Goal: Transaction & Acquisition: Purchase product/service

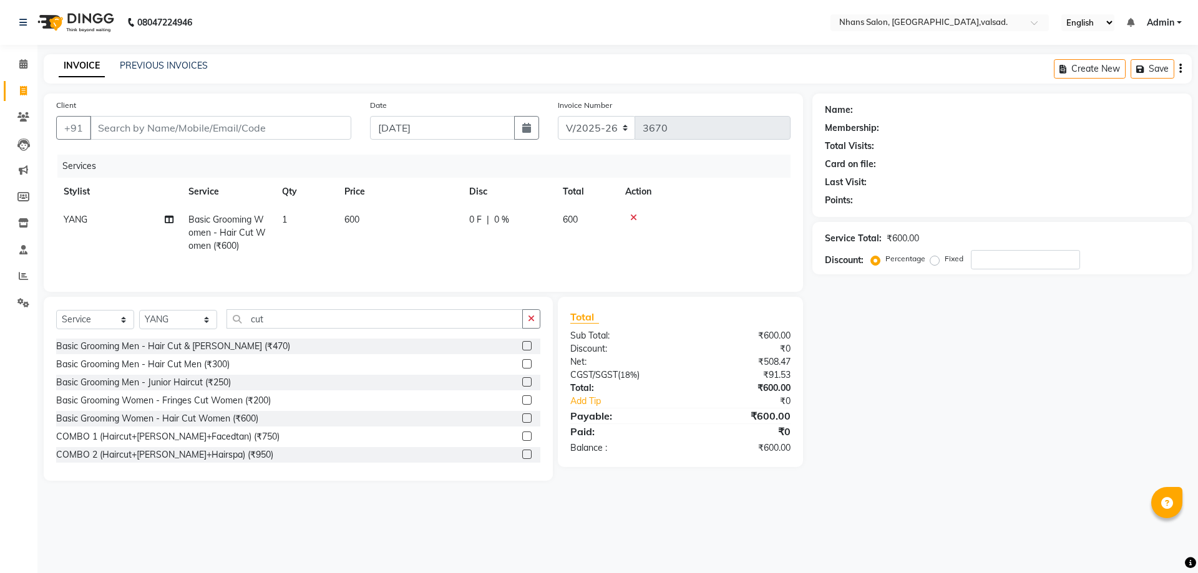
select select "3706"
select select "service"
select select "52827"
click at [102, 122] on input "Client" at bounding box center [220, 128] width 261 height 24
type input "8"
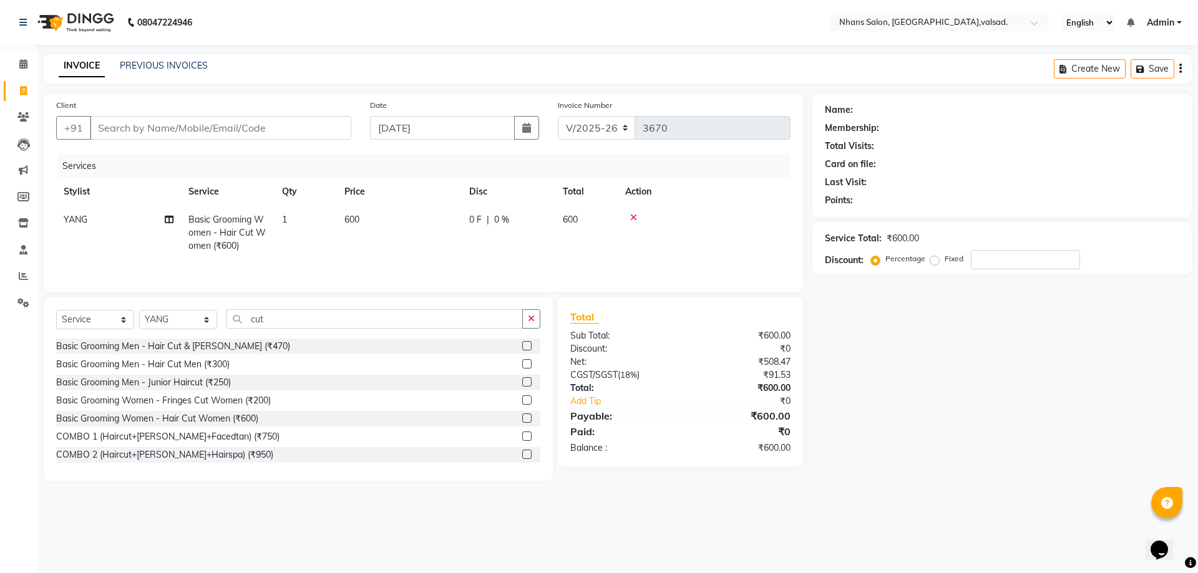
type input "0"
type input "8200745785"
click at [340, 138] on button "Add Client" at bounding box center [319, 128] width 64 height 24
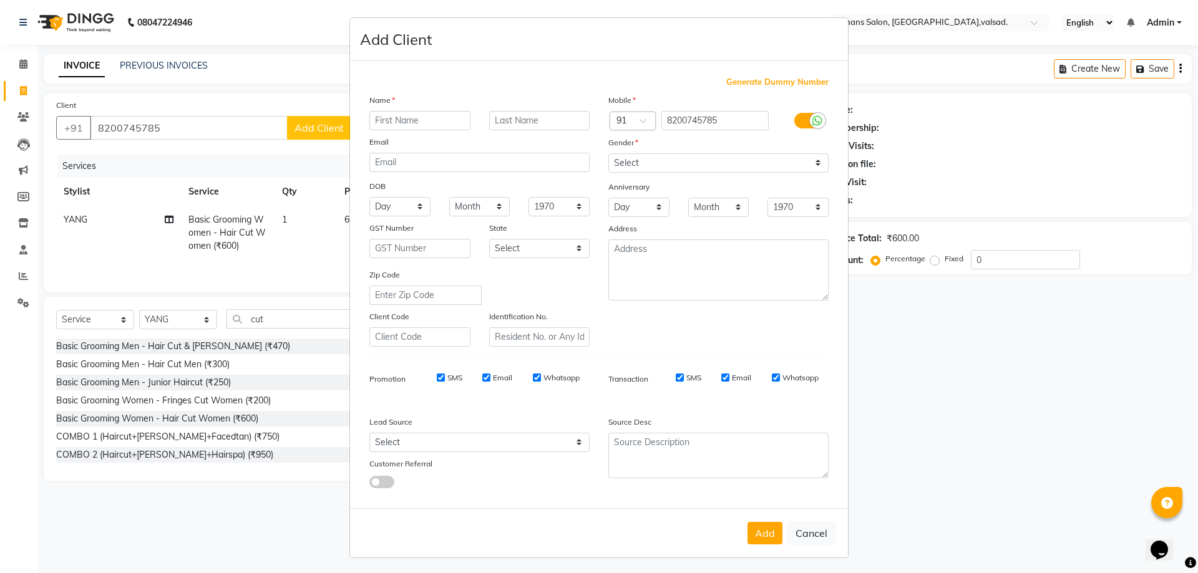
click at [411, 127] on input "text" at bounding box center [419, 120] width 101 height 19
type input "k"
type input "[PERSON_NAME]"
click at [707, 157] on select "Select [DEMOGRAPHIC_DATA] [DEMOGRAPHIC_DATA] Other Prefer Not To Say" at bounding box center [718, 162] width 220 height 19
select select "[DEMOGRAPHIC_DATA]"
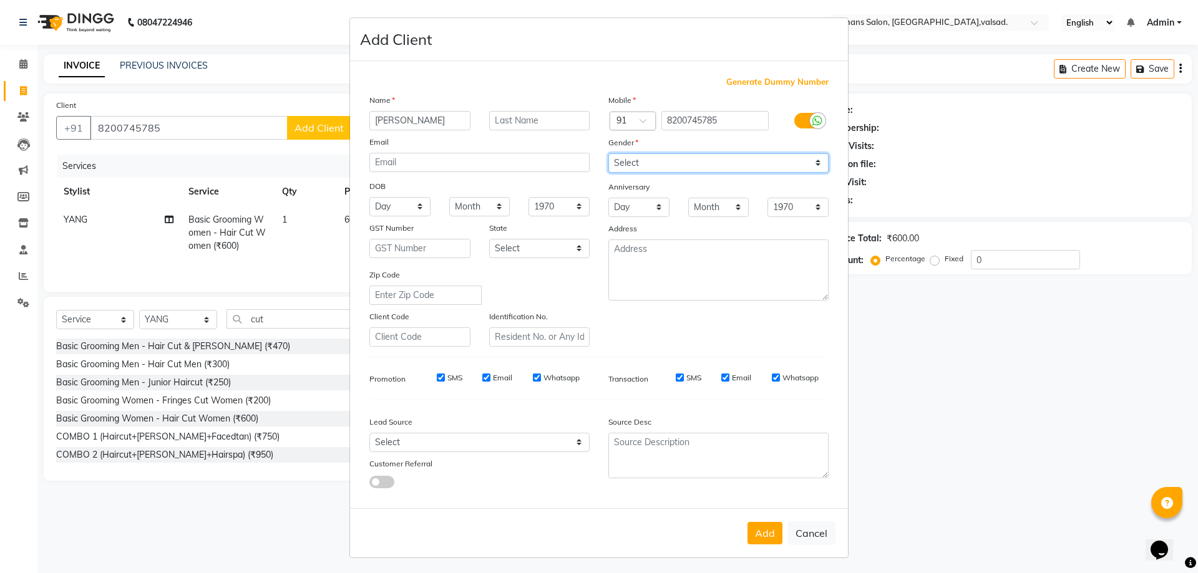
click at [608, 153] on select "Select [DEMOGRAPHIC_DATA] [DEMOGRAPHIC_DATA] Other Prefer Not To Say" at bounding box center [718, 162] width 220 height 19
click at [753, 542] on button "Add" at bounding box center [764, 533] width 35 height 22
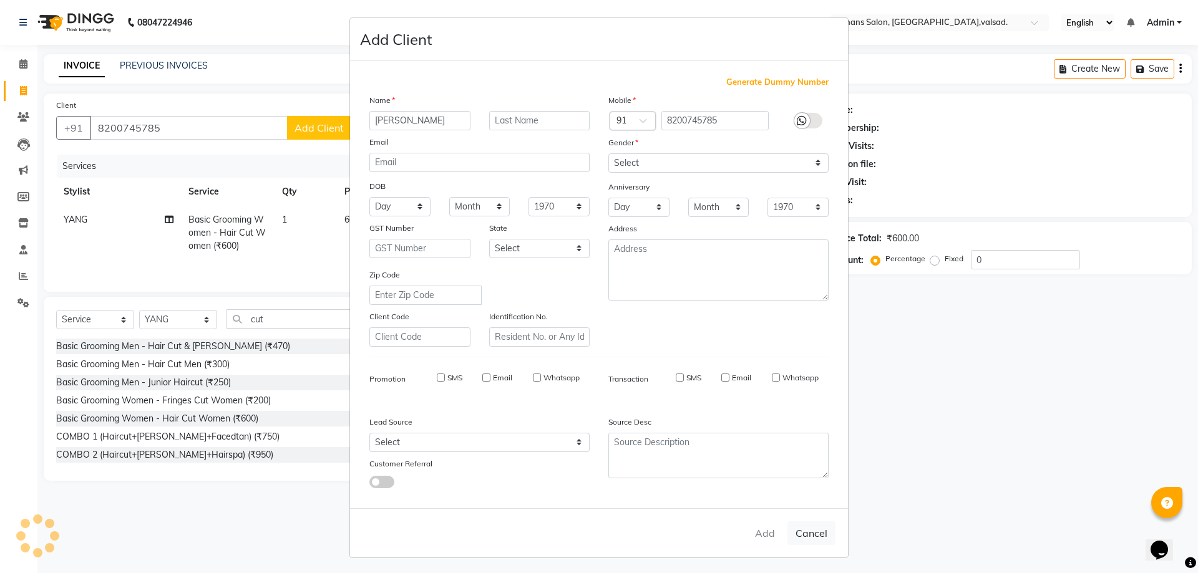
select select
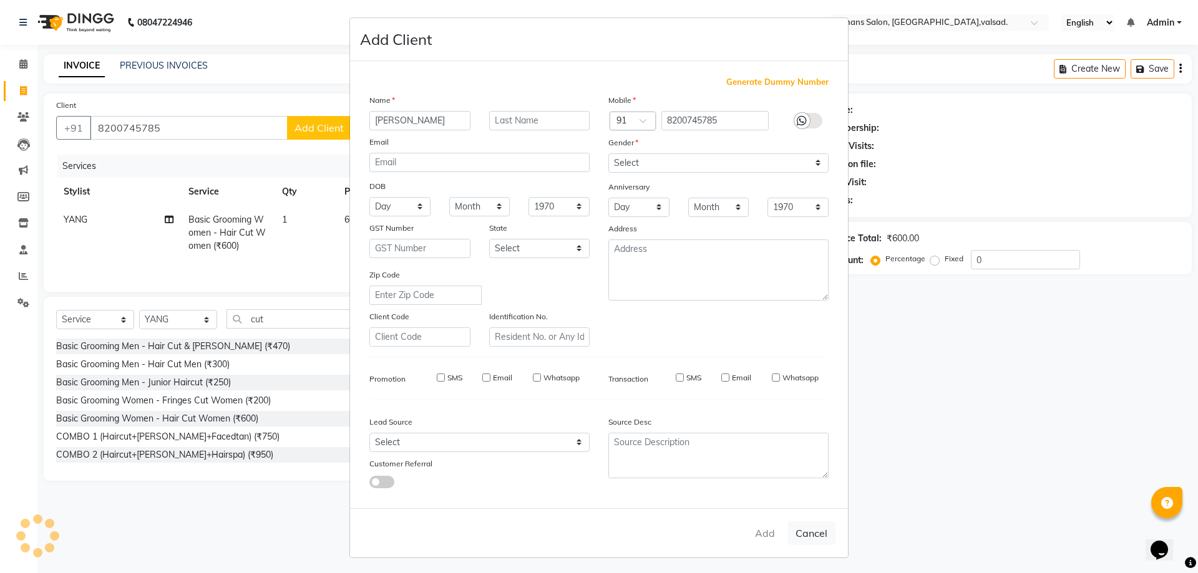
select select
checkbox input "false"
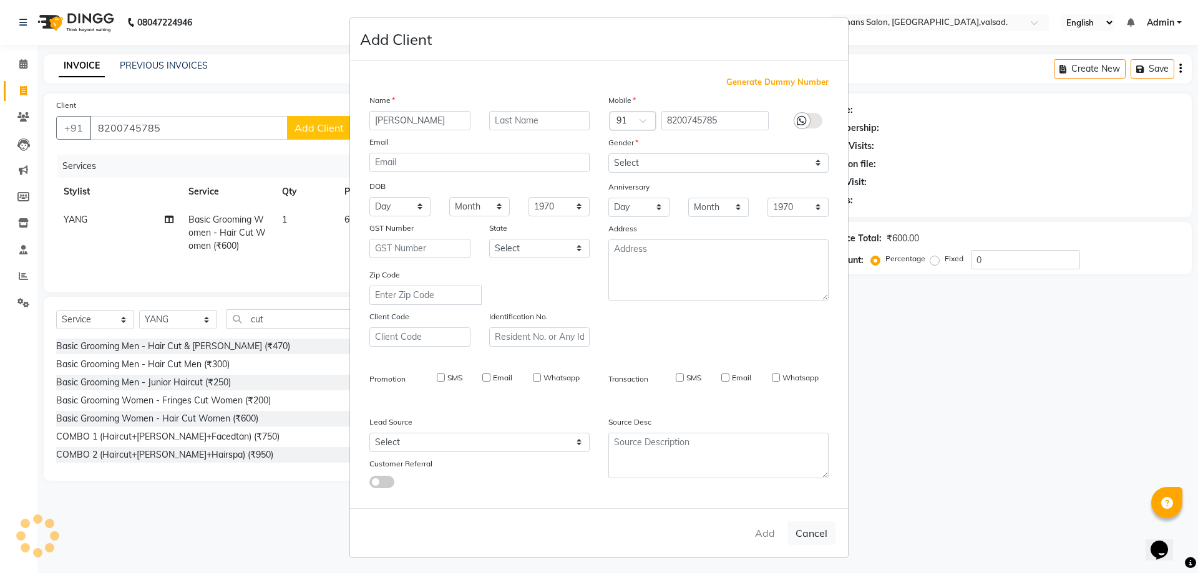
checkbox input "false"
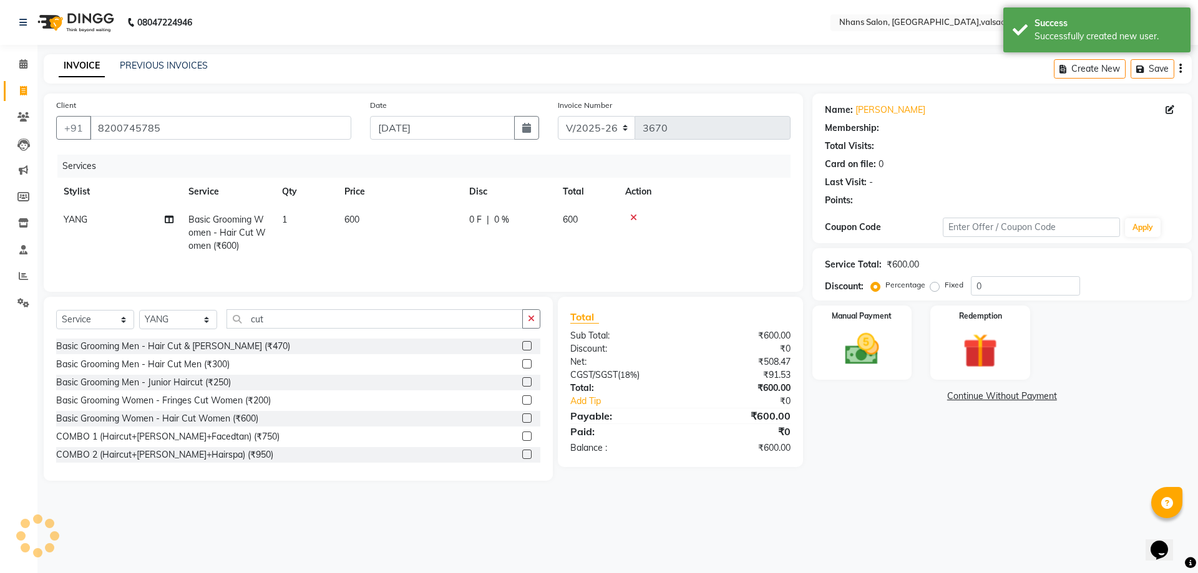
select select "1: Object"
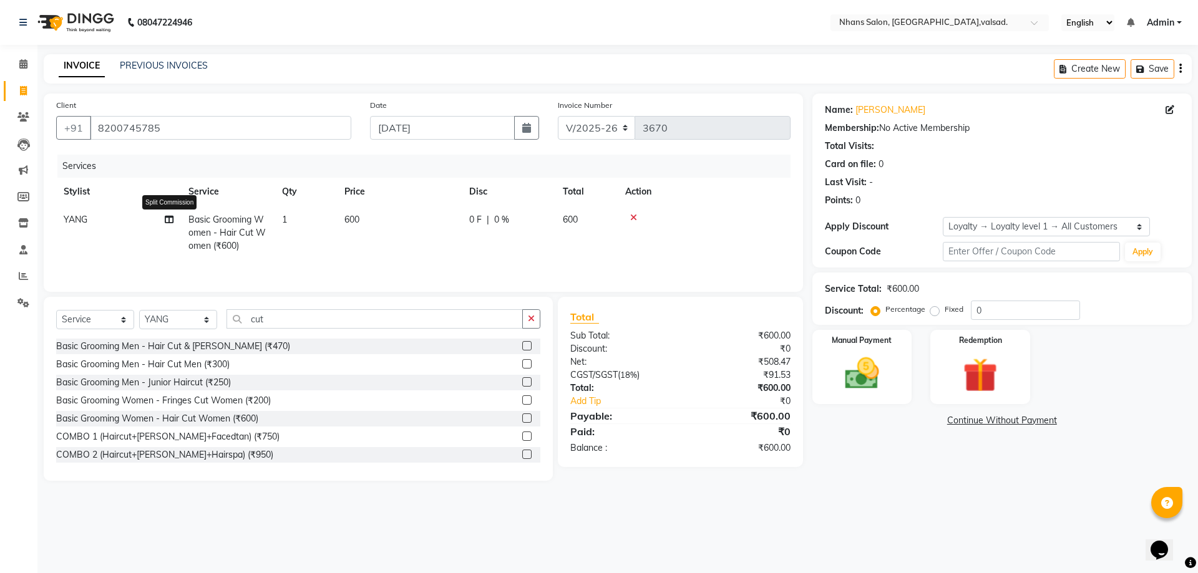
click at [172, 220] on icon at bounding box center [169, 219] width 9 height 9
select select "52827"
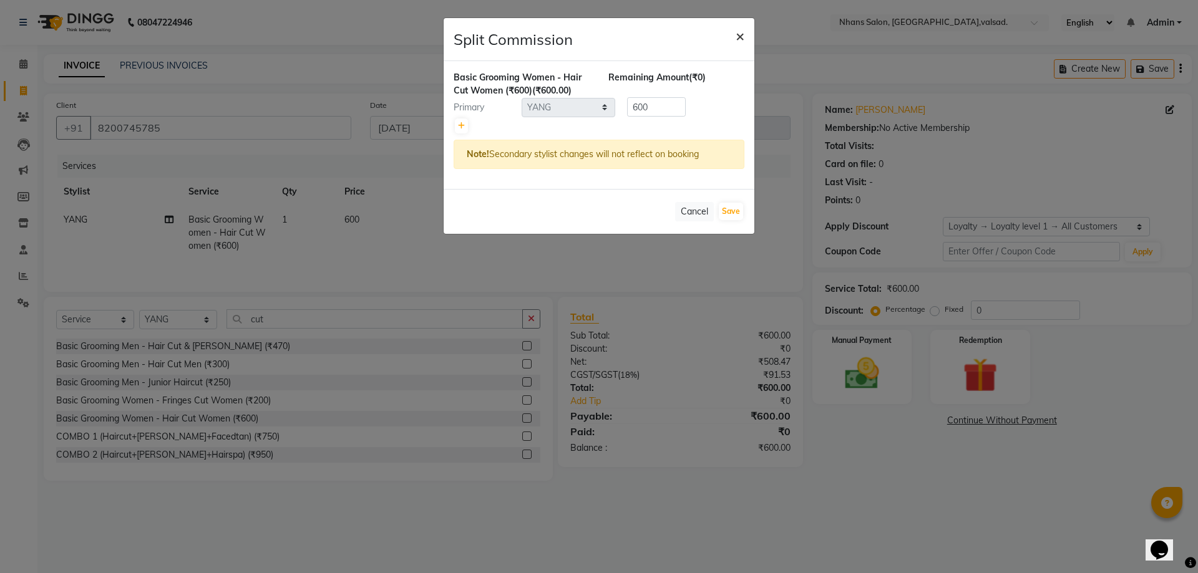
click at [734, 35] on button "×" at bounding box center [740, 35] width 29 height 35
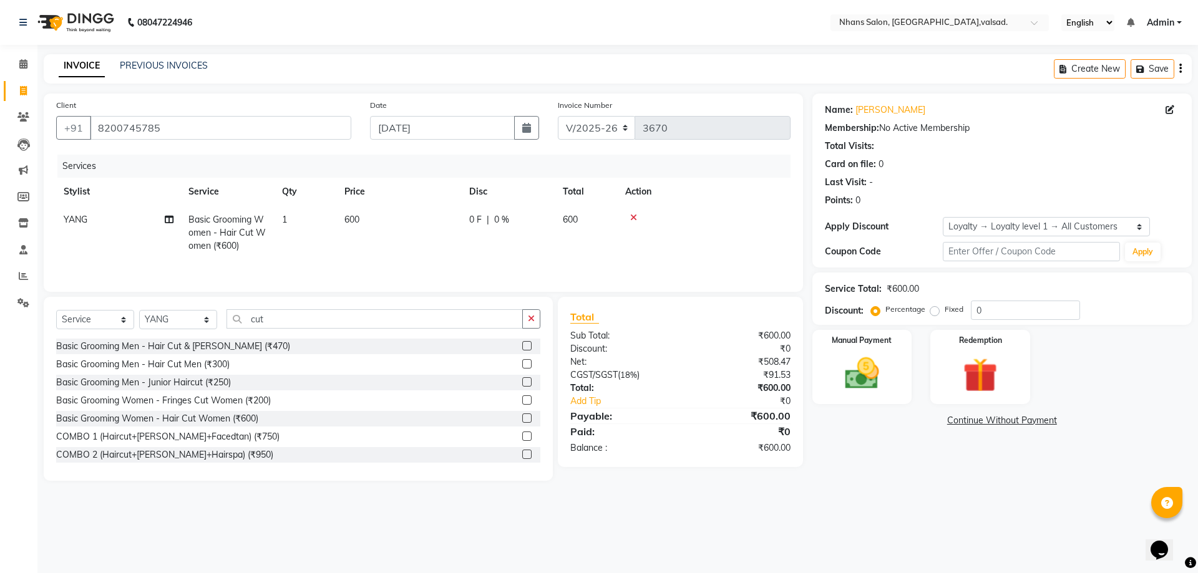
click at [135, 224] on td "YANG" at bounding box center [118, 233] width 125 height 54
select select "52827"
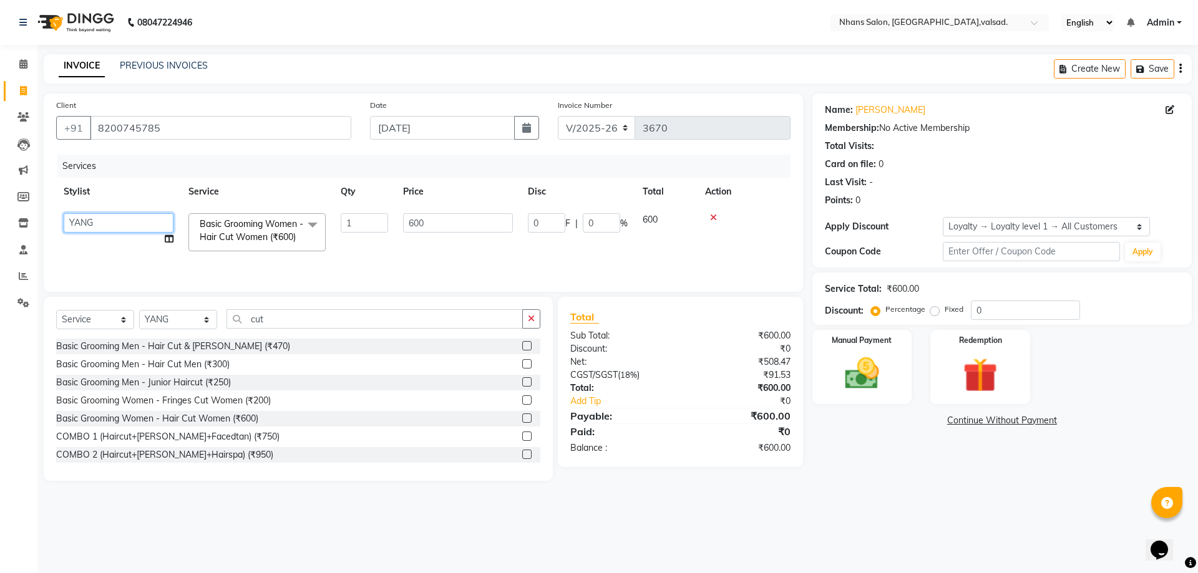
click at [135, 224] on select "[PERSON_NAME] DIVYA [PERSON_NAME] [PERSON_NAME] MEET OWAIS PALAK SHABANA SOMKIT…" at bounding box center [119, 222] width 110 height 19
select select "84469"
click at [296, 228] on span "Basic Grooming Women - Hair Cut Women (₹600)" at bounding box center [252, 230] width 104 height 24
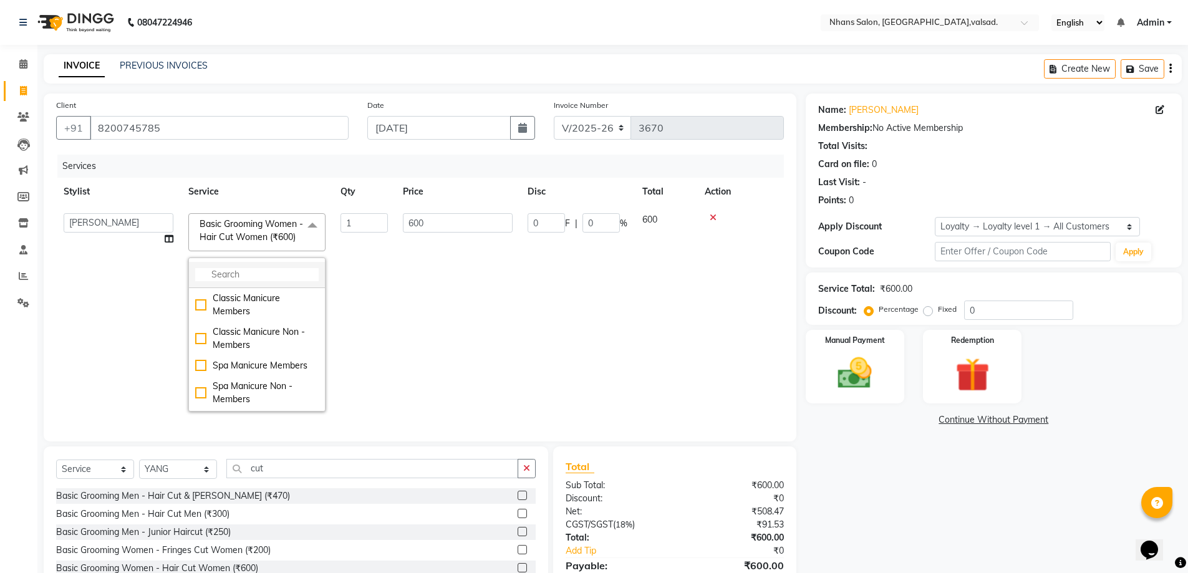
click at [260, 288] on li at bounding box center [257, 275] width 136 height 26
click at [265, 281] on input "multiselect-search" at bounding box center [257, 274] width 124 height 13
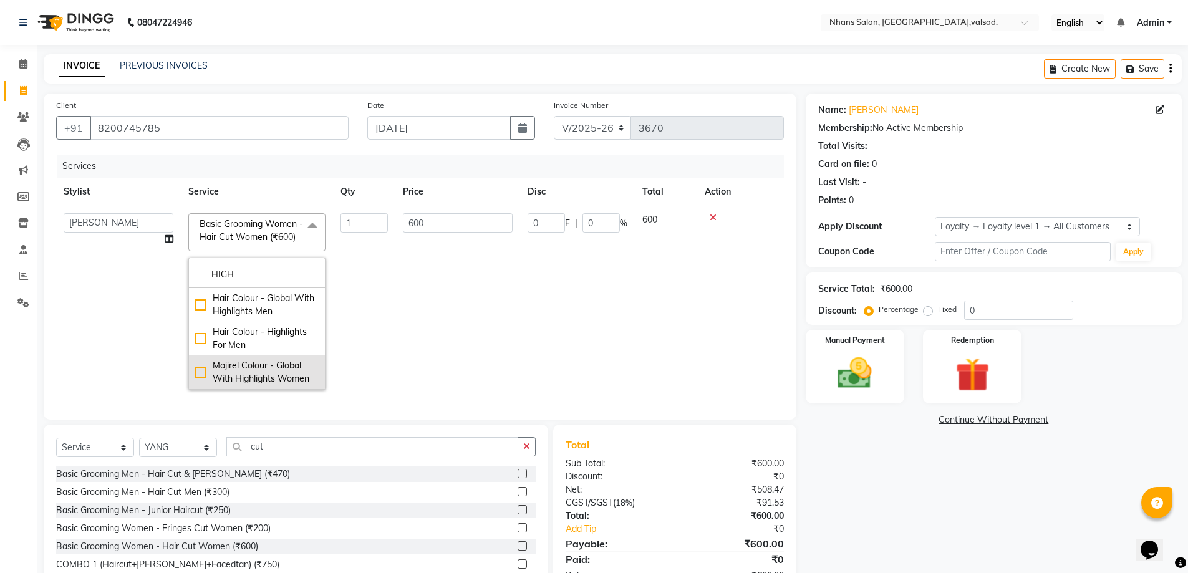
type input "HIGH"
click at [286, 375] on div "Majirel Colour - Global With Highlights Women" at bounding box center [257, 372] width 124 height 26
checkbox input "true"
type input "5000"
click at [434, 215] on input "5000" at bounding box center [458, 222] width 110 height 19
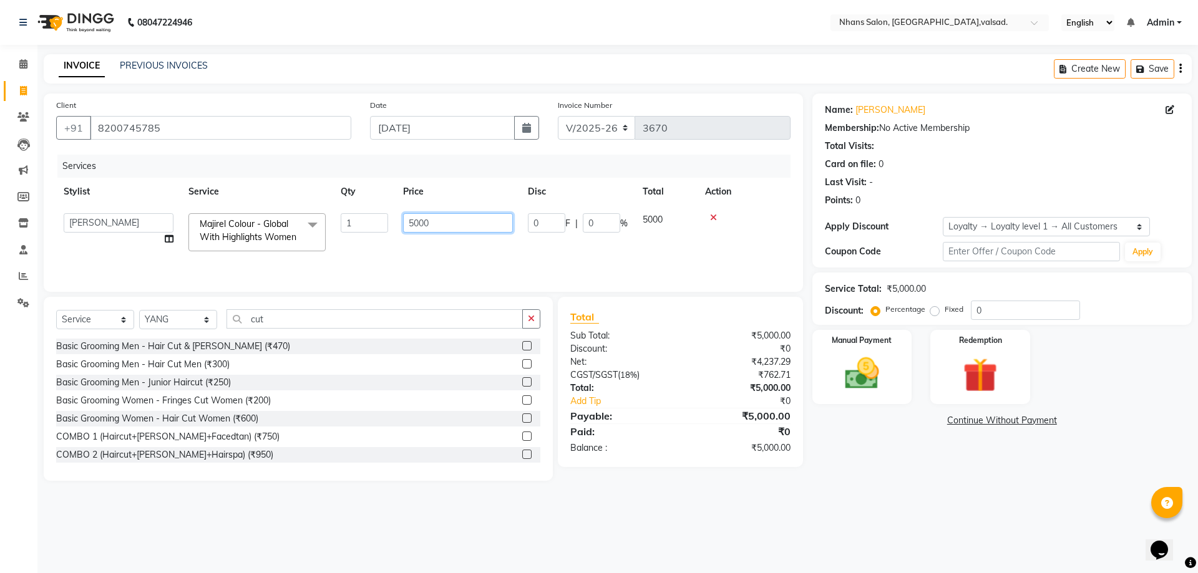
click at [434, 215] on input "5000" at bounding box center [458, 222] width 110 height 19
type input "8000"
click at [425, 256] on td "8000" at bounding box center [458, 232] width 125 height 53
select select "84469"
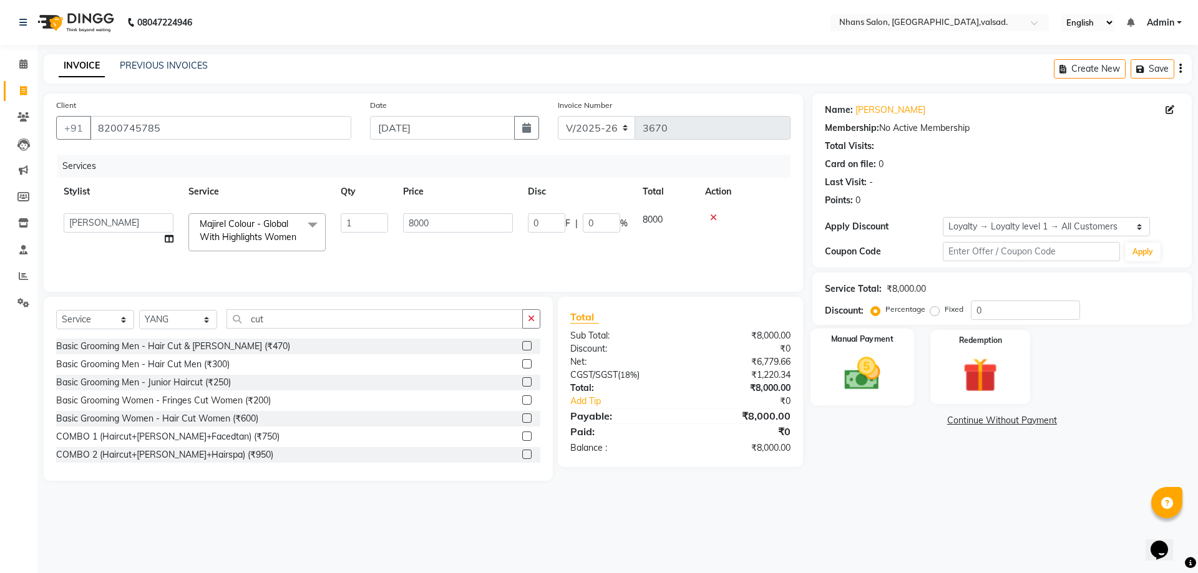
click at [876, 365] on img at bounding box center [862, 373] width 58 height 41
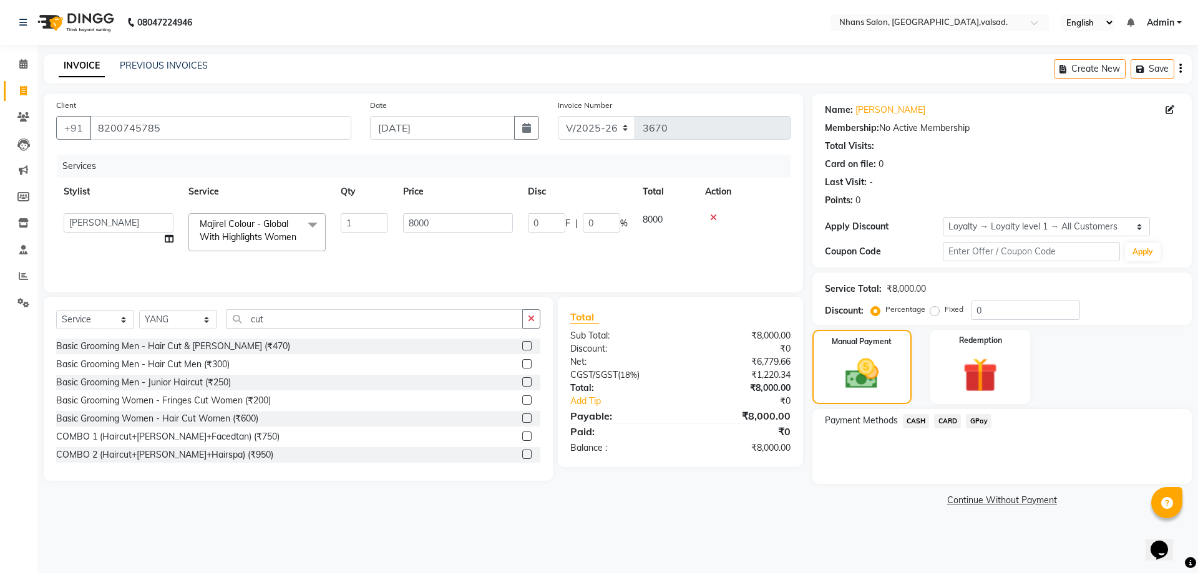
click at [949, 415] on span "CARD" at bounding box center [947, 421] width 27 height 14
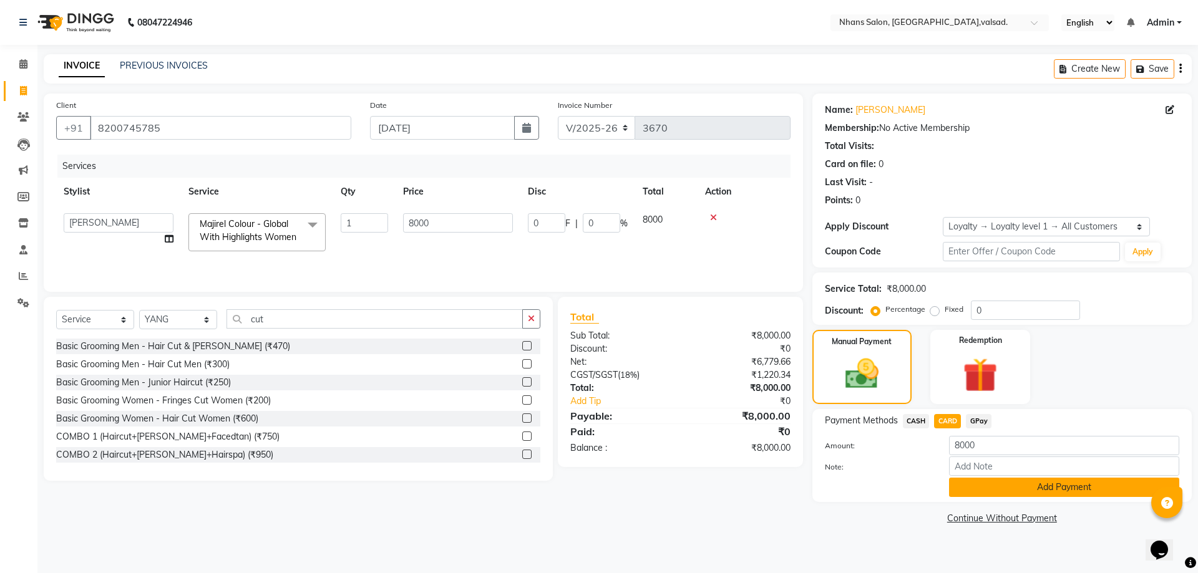
click at [967, 488] on button "Add Payment" at bounding box center [1064, 487] width 230 height 19
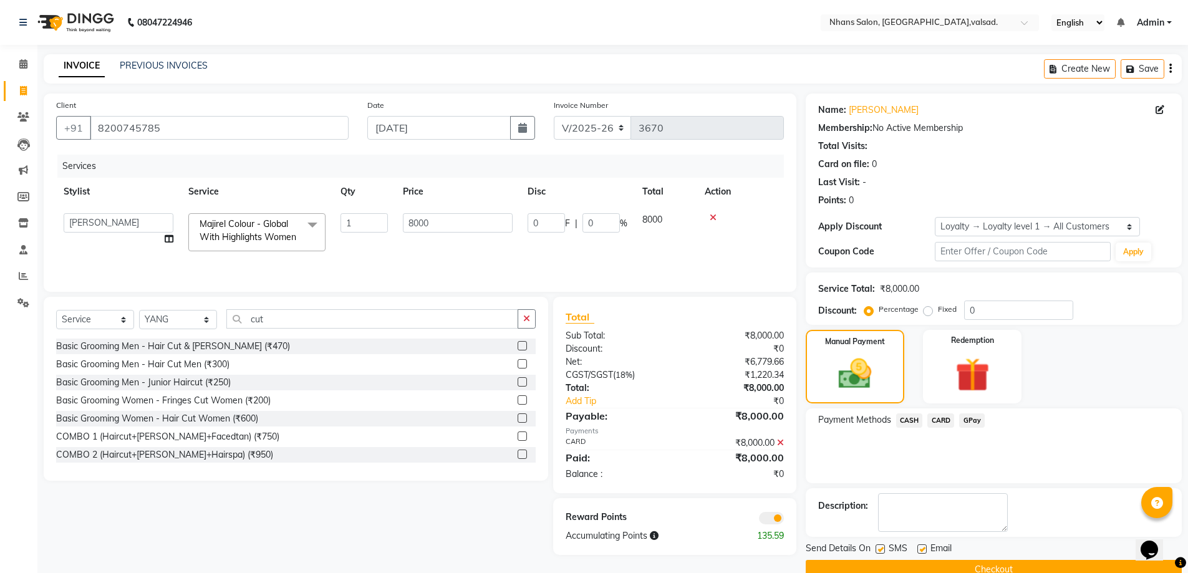
click at [974, 567] on button "Checkout" at bounding box center [994, 569] width 376 height 19
